Goal: Book appointment/travel/reservation

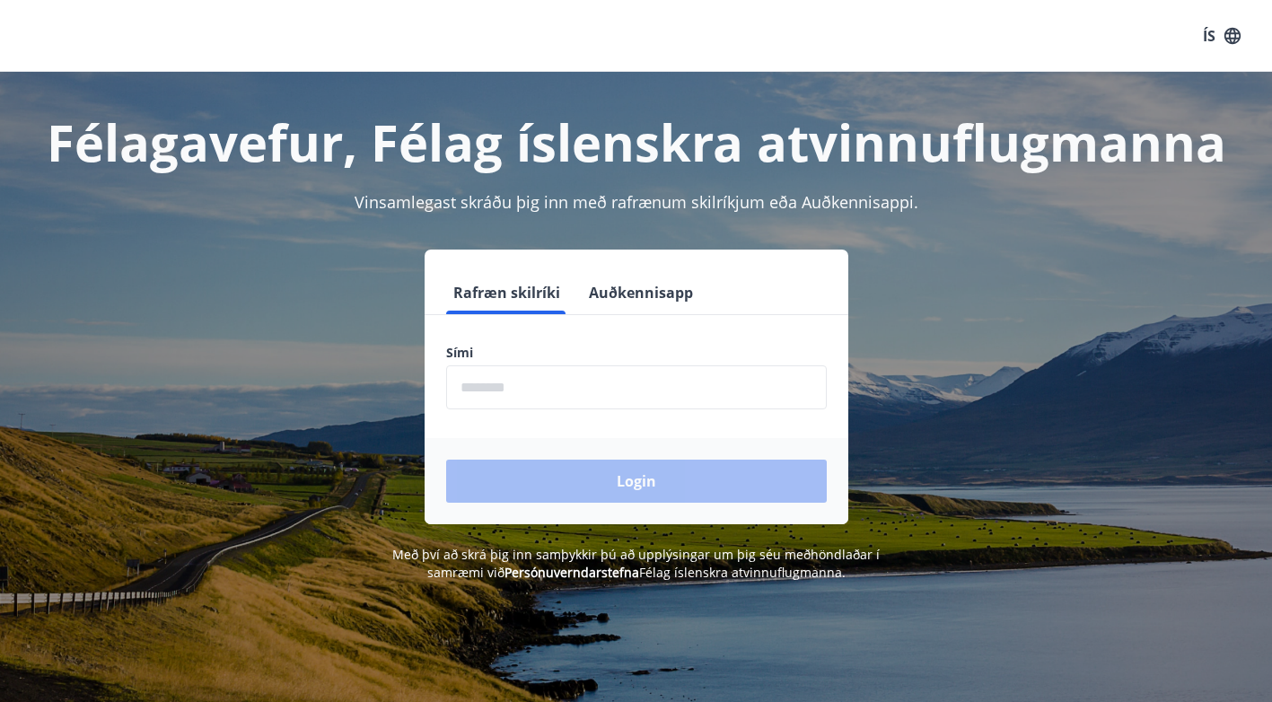
click at [609, 392] on input "phone" at bounding box center [636, 387] width 381 height 44
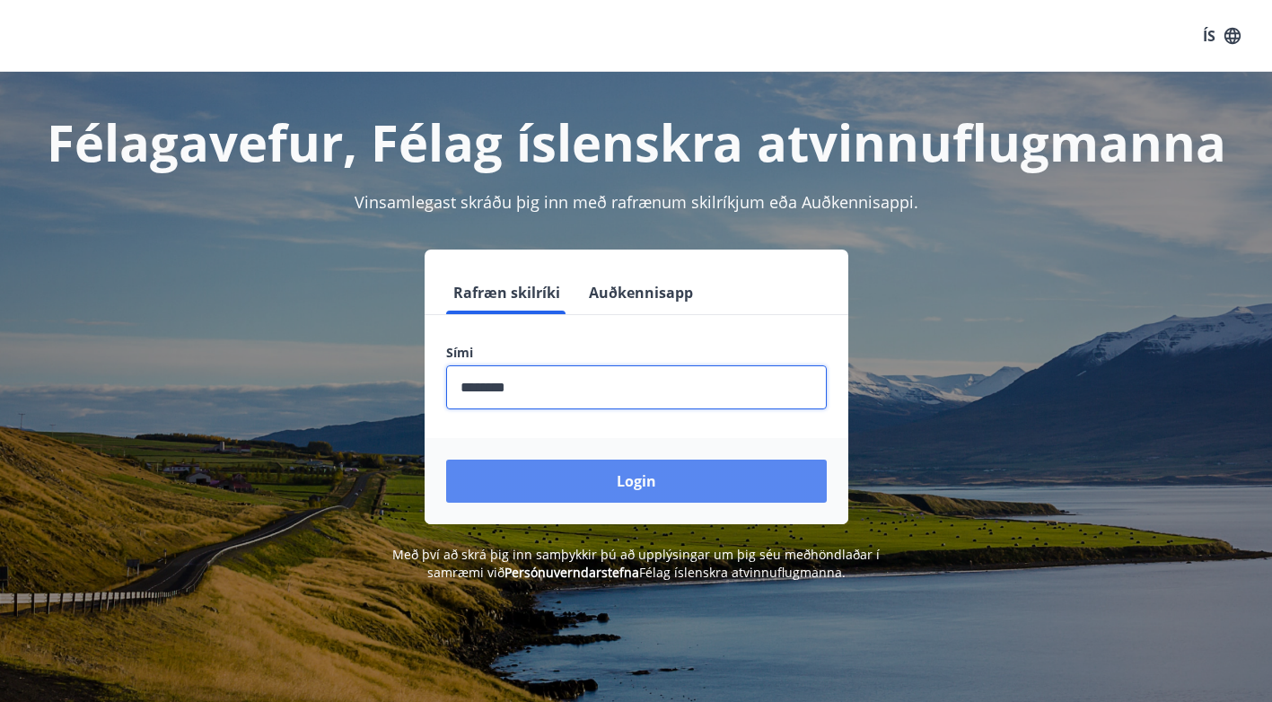
type input "********"
click at [597, 481] on button "Login" at bounding box center [636, 481] width 381 height 43
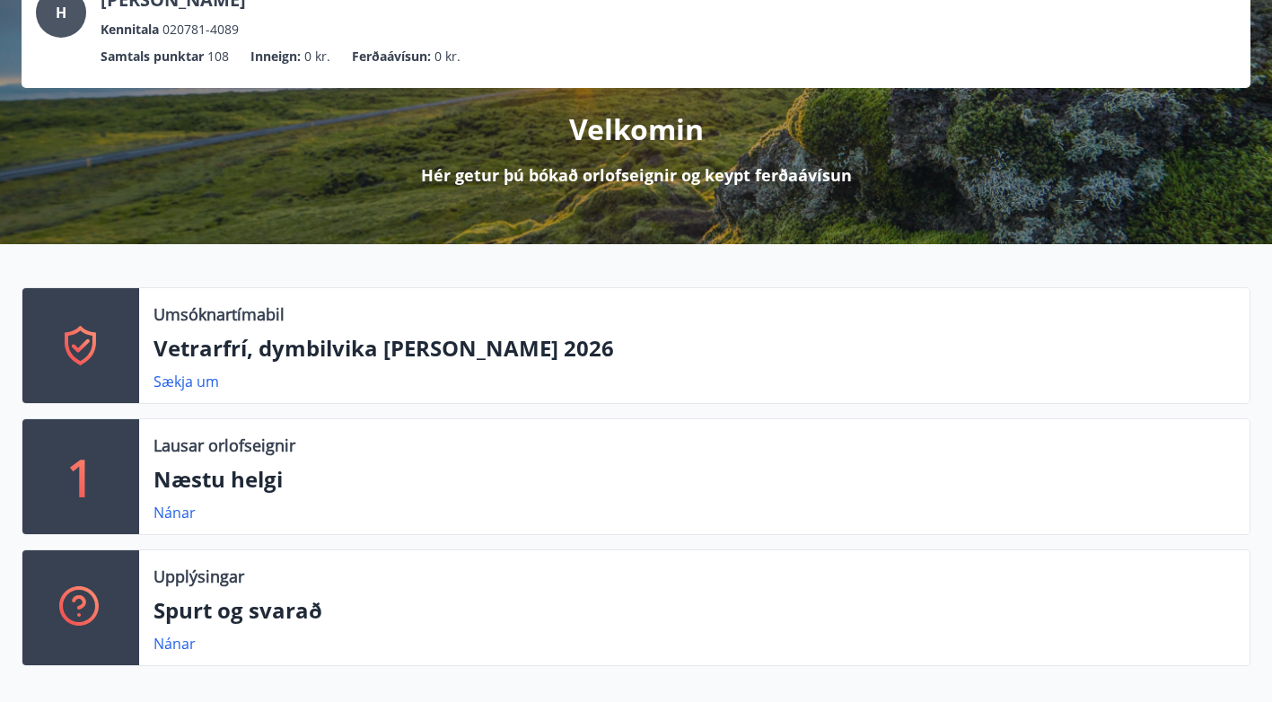
scroll to position [139, 0]
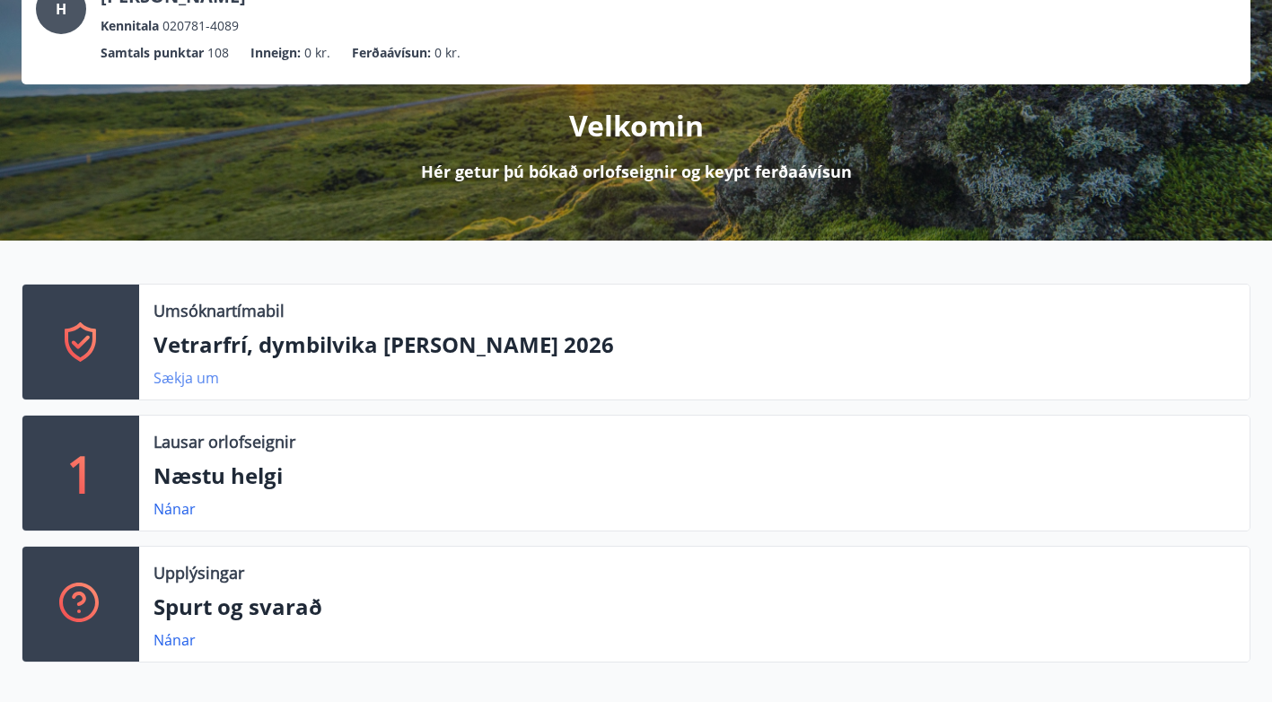
click at [205, 372] on link "Sækja um" at bounding box center [186, 378] width 66 height 20
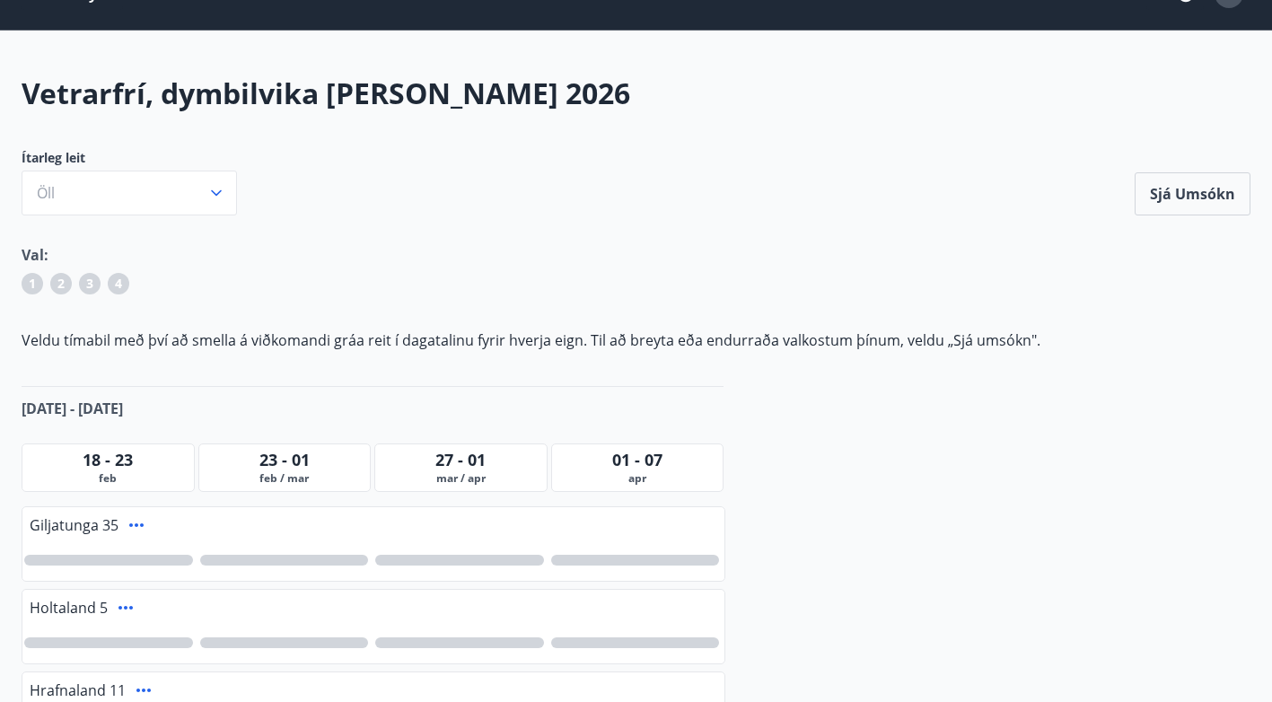
scroll to position [42, 0]
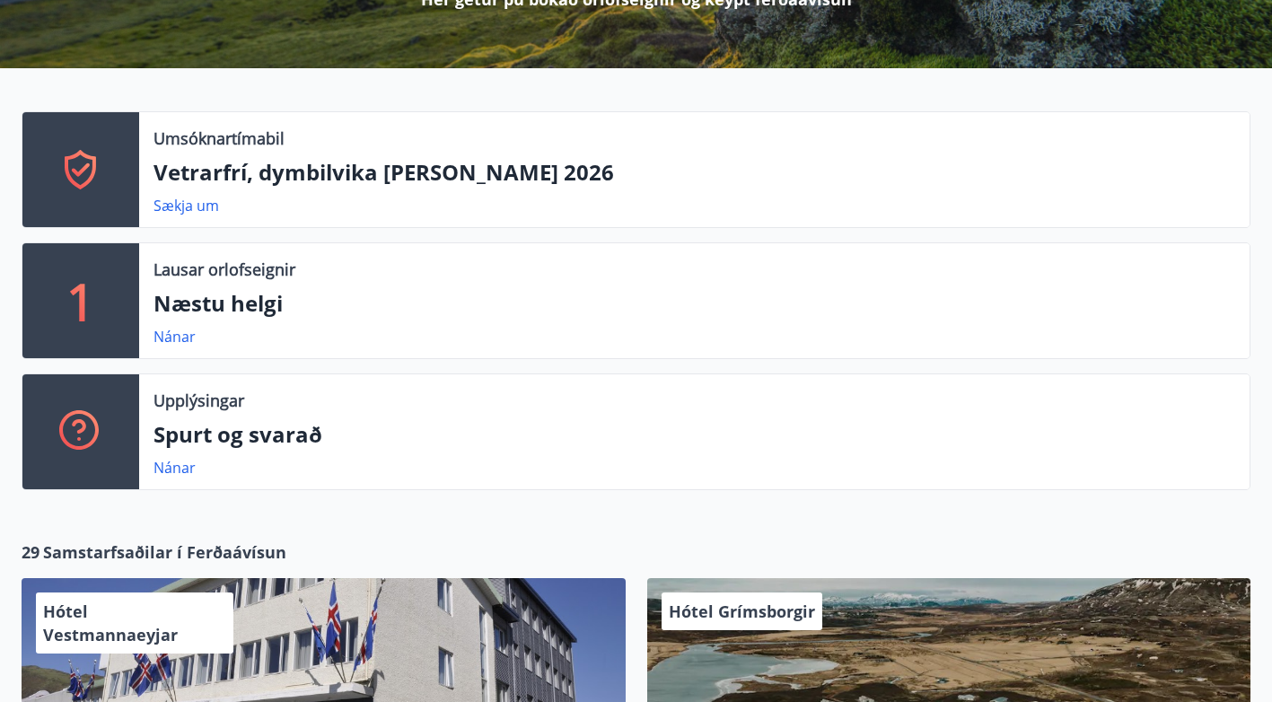
scroll to position [305, 0]
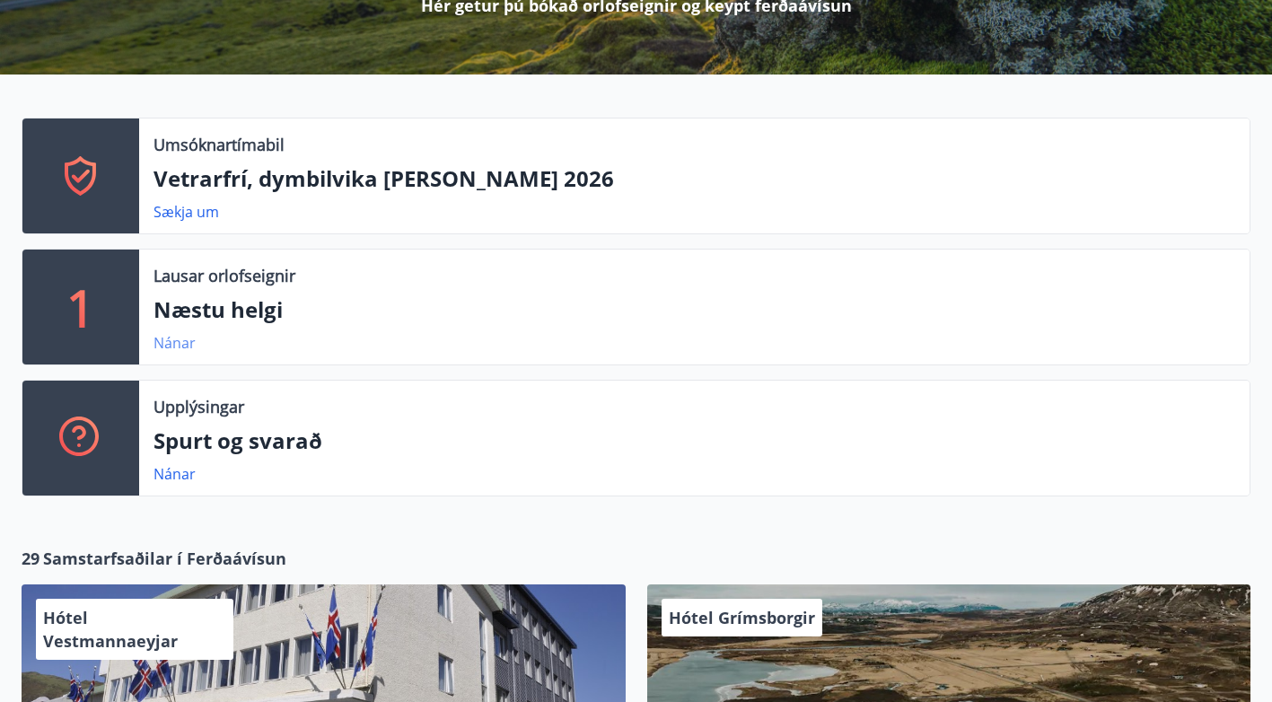
click at [188, 345] on link "Nánar" at bounding box center [174, 343] width 42 height 20
